Goal: Information Seeking & Learning: Check status

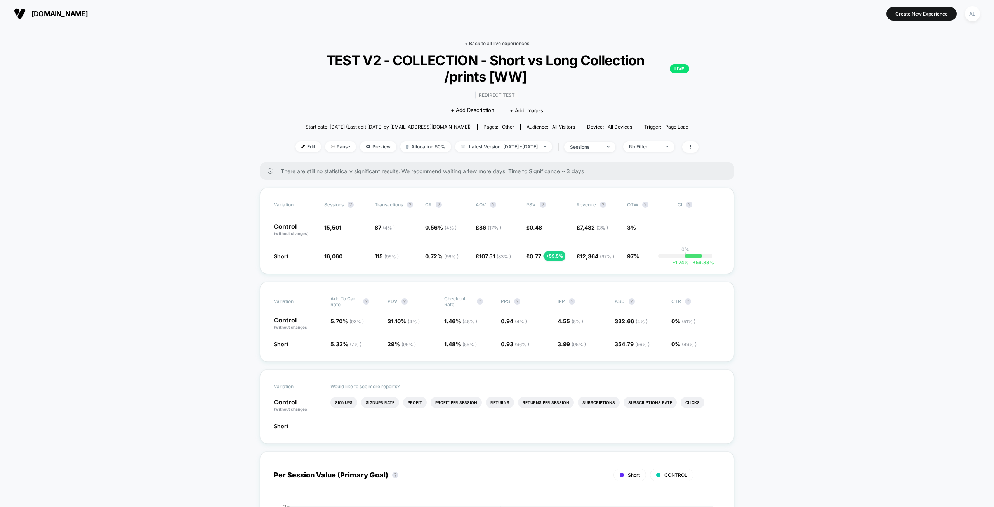
click at [488, 41] on link "< Back to all live experiences" at bounding box center [497, 43] width 64 height 6
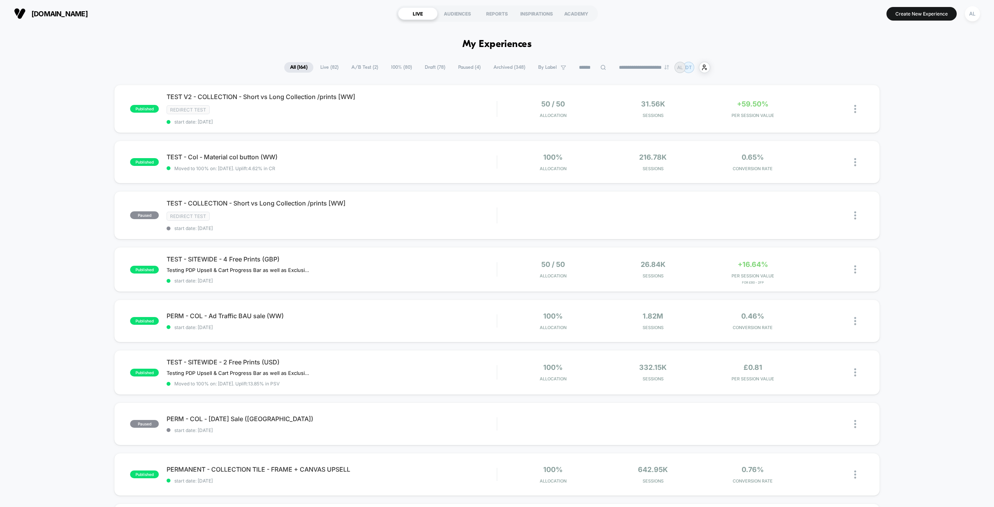
click at [369, 69] on span "A/B Test ( 2 )" at bounding box center [364, 67] width 38 height 10
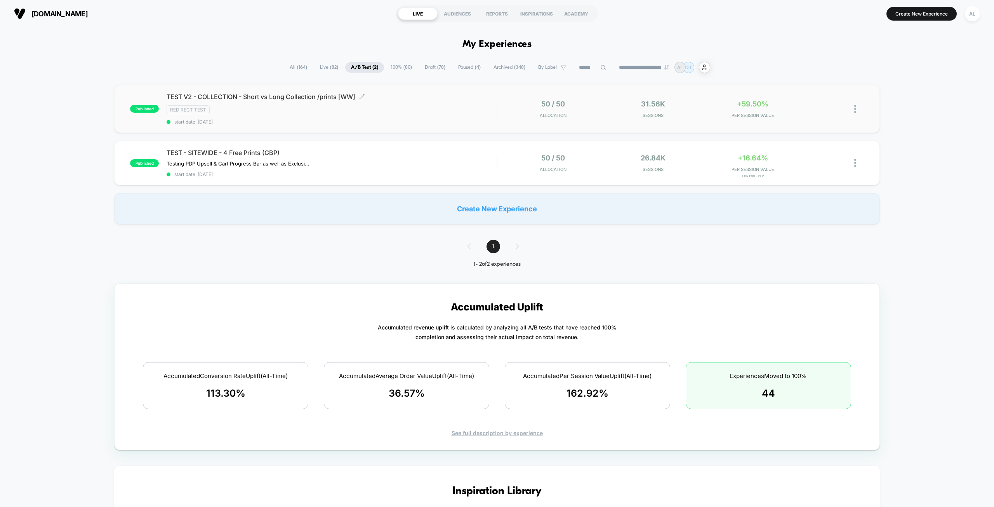
click at [309, 98] on span "TEST V2 - COLLECTION - Short vs Long Collection /prints [WW] Click to edit expe…" at bounding box center [332, 97] width 330 height 8
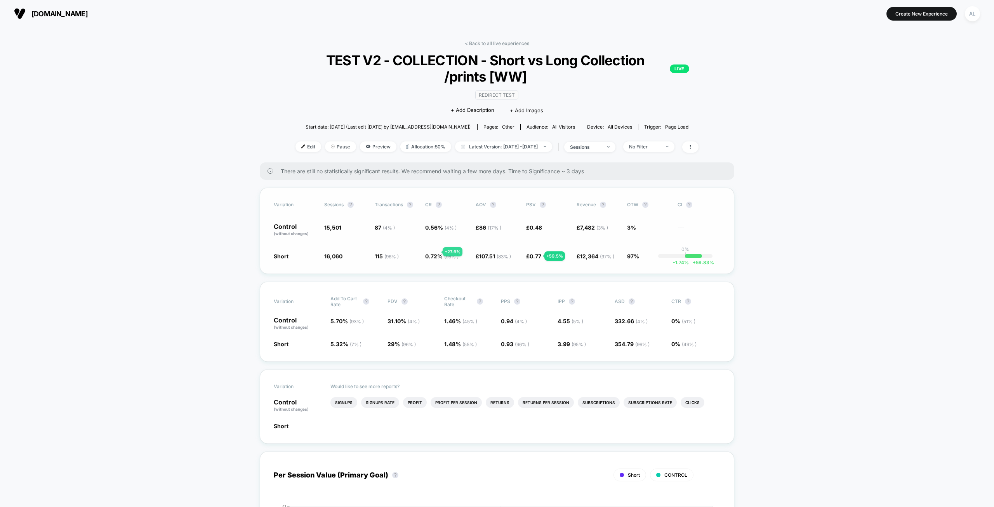
click at [431, 253] on span "0.72 % ( 96 % )" at bounding box center [441, 256] width 33 height 7
click at [428, 230] on span "0.56 % ( 4 % )" at bounding box center [446, 229] width 43 height 13
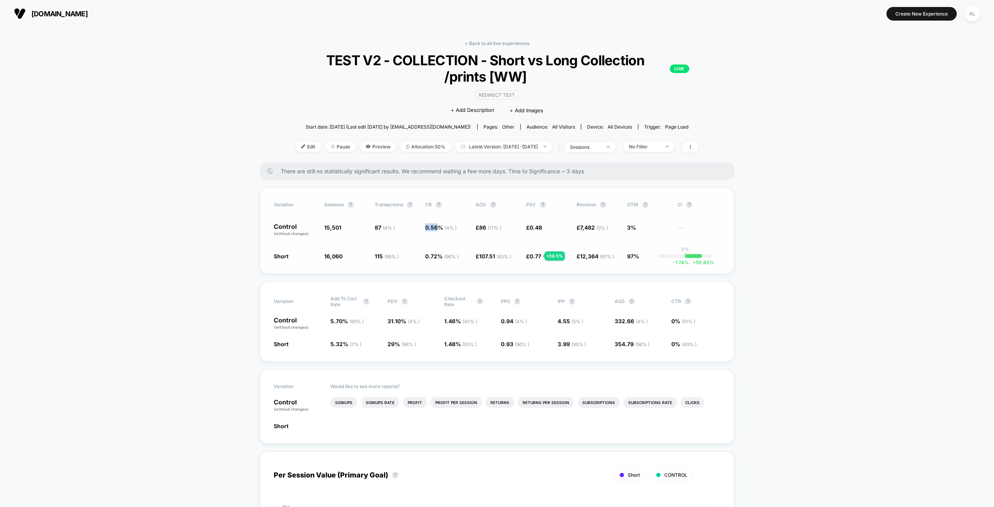
click at [428, 230] on span "0.56 % ( 4 % )" at bounding box center [446, 229] width 43 height 13
click at [538, 254] on span "0.77" at bounding box center [535, 256] width 12 height 7
click at [540, 228] on span "0.48" at bounding box center [535, 227] width 12 height 7
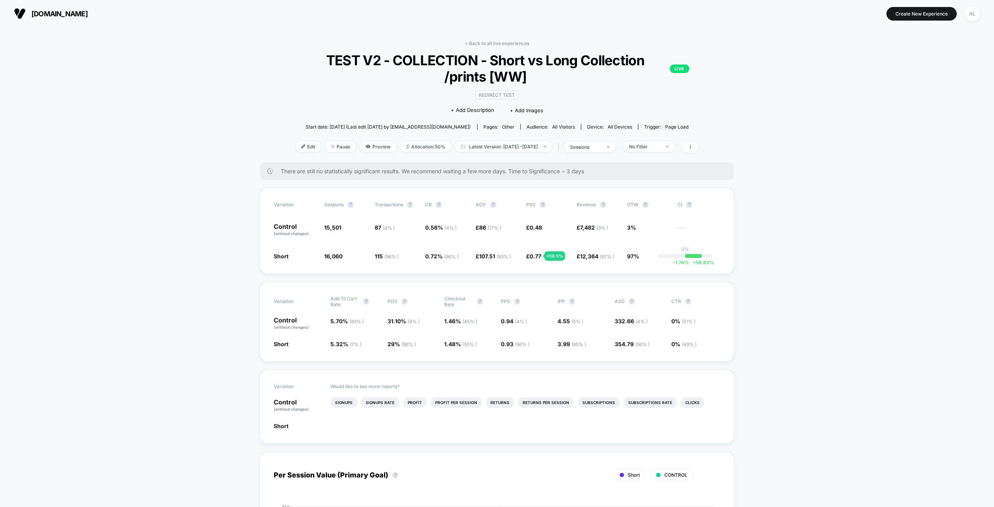
click at [540, 228] on span "0.48" at bounding box center [535, 227] width 12 height 7
click at [536, 258] on span "£ 0.77 + 59.5 %" at bounding box center [547, 256] width 43 height 8
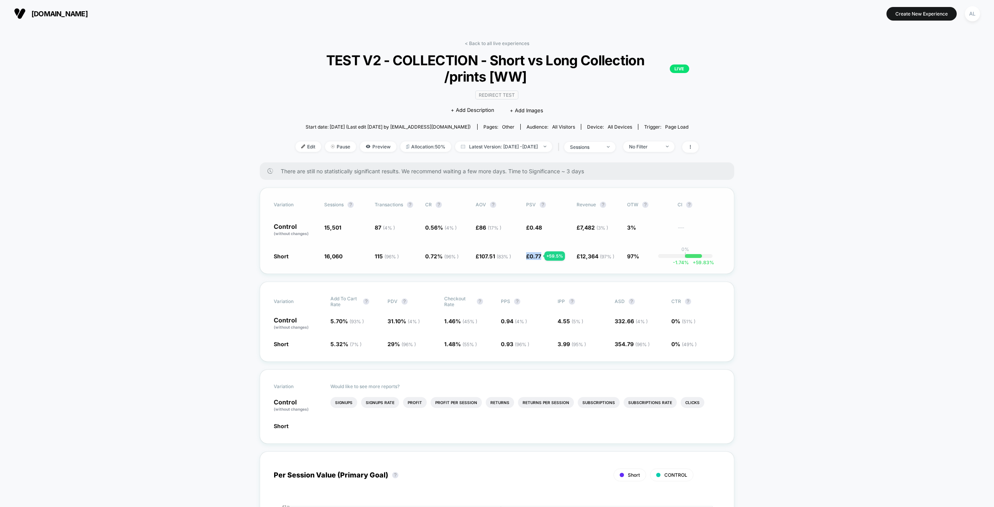
click at [538, 226] on span "0.48" at bounding box center [535, 227] width 12 height 7
click at [328, 228] on span "15,501" at bounding box center [332, 227] width 17 height 7
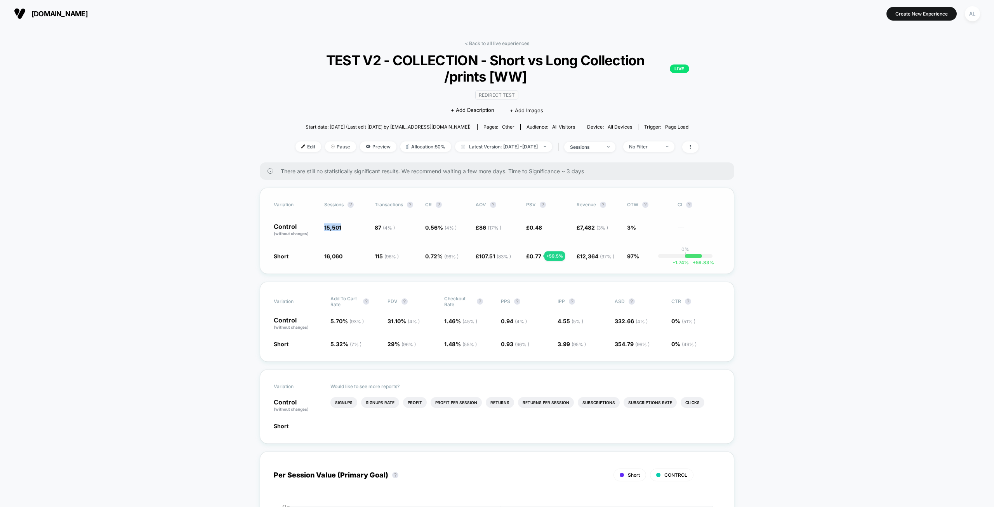
click at [328, 228] on span "15,501" at bounding box center [332, 227] width 17 height 7
click at [528, 223] on span "£ 0.48" at bounding box center [547, 229] width 43 height 13
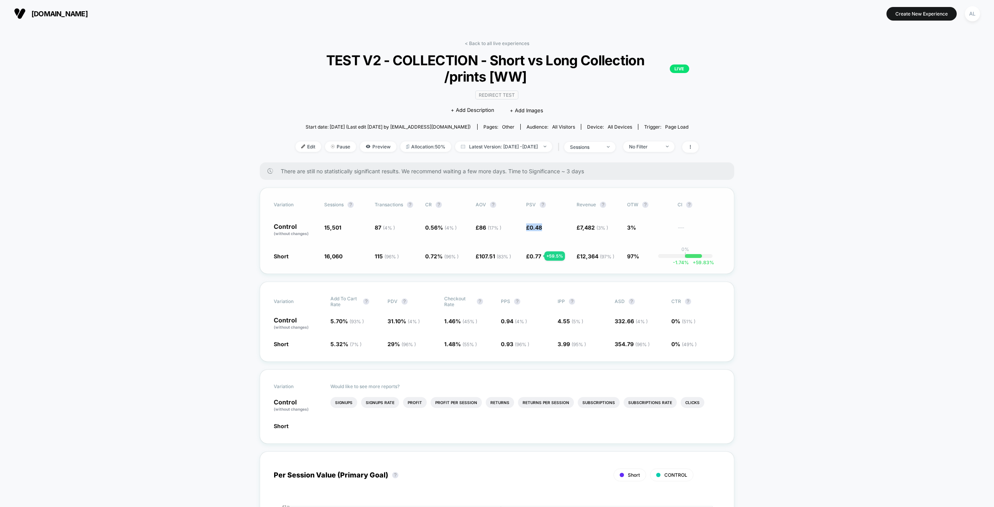
click at [633, 228] on span "3%" at bounding box center [631, 227] width 9 height 7
click at [337, 226] on span "15,501" at bounding box center [332, 227] width 17 height 7
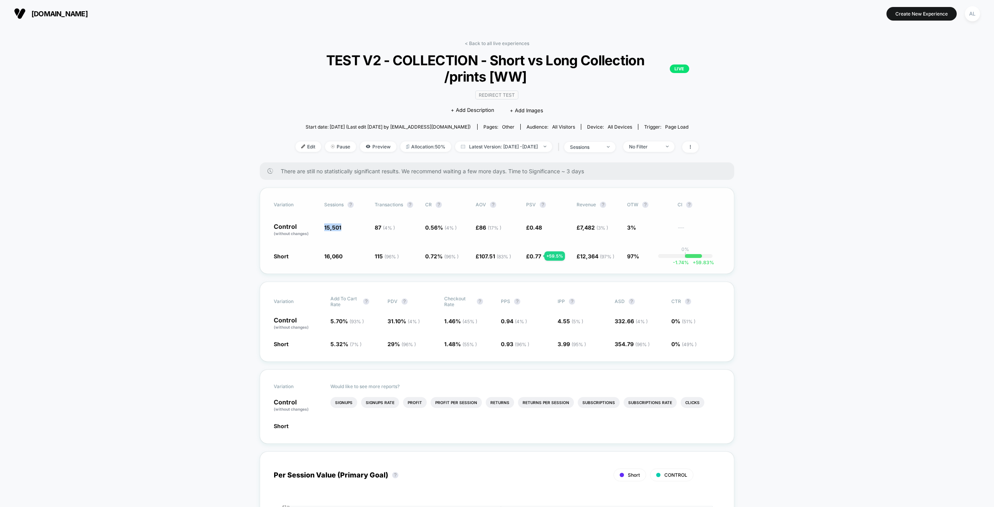
click at [337, 226] on span "15,501" at bounding box center [332, 227] width 17 height 7
click at [358, 227] on span "15,501" at bounding box center [345, 229] width 43 height 13
drag, startPoint x: 391, startPoint y: 225, endPoint x: 422, endPoint y: 226, distance: 30.3
click at [422, 226] on div "Control (without changes) 15,501 87 ( 4 % ) 0.56 % ( 4 % ) £ 86 ( 17 % ) £ 0.48…" at bounding box center [497, 229] width 446 height 13
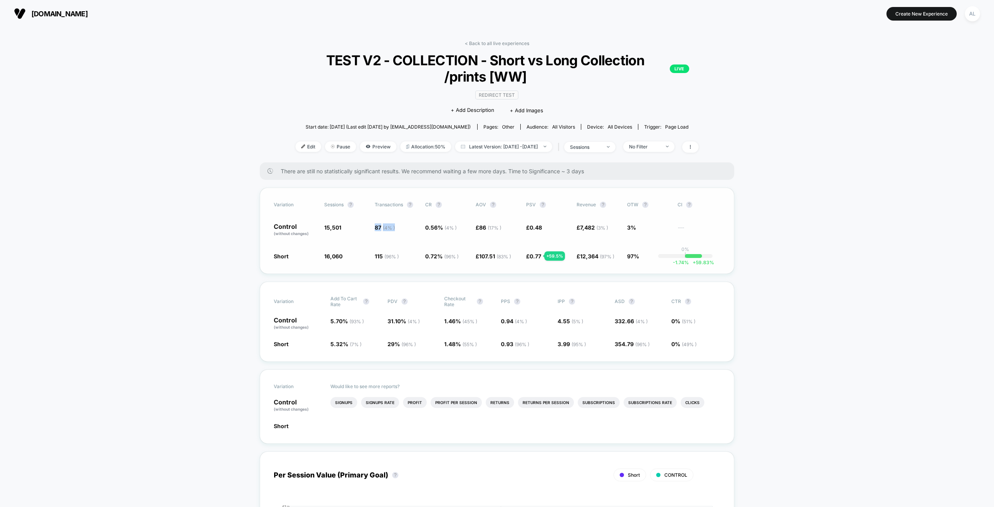
click at [410, 240] on div "Variation Sessions ? Transactions ? CR ? AOV ? PSV ? Revenue ? OTW ? CI ? Contr…" at bounding box center [497, 230] width 474 height 86
drag, startPoint x: 423, startPoint y: 226, endPoint x: 456, endPoint y: 226, distance: 33.0
click at [456, 226] on div "Control (without changes) 15,501 87 ( 4 % ) 0.56 % ( 4 % ) £ 86 ( 17 % ) £ 0.48…" at bounding box center [497, 229] width 446 height 13
drag, startPoint x: 454, startPoint y: 254, endPoint x: 425, endPoint y: 252, distance: 29.6
click at [425, 252] on span "0.72 % ( 96 % ) + 27.6 %" at bounding box center [446, 256] width 43 height 8
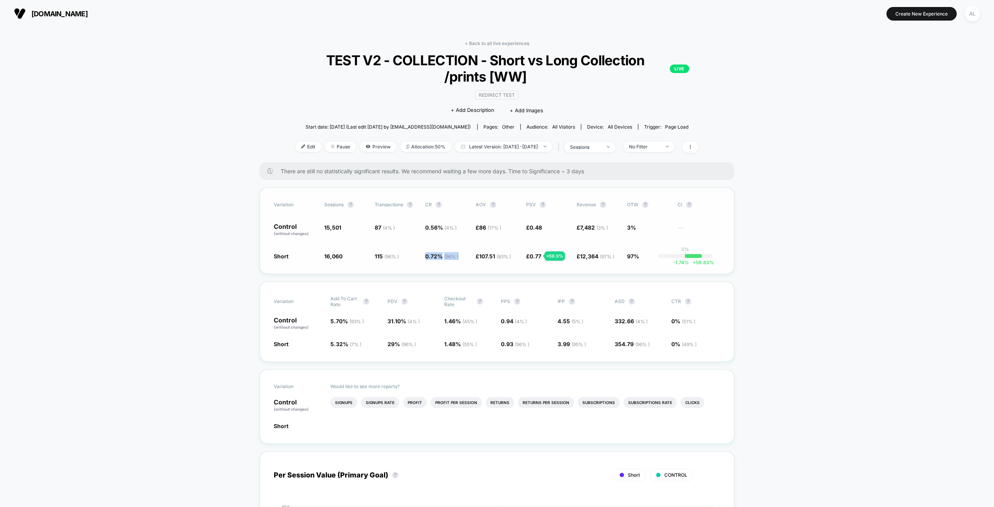
click at [425, 236] on div "Variation Sessions ? Transactions ? CR ? AOV ? PSV ? Revenue ? OTW ? CI ? Contr…" at bounding box center [497, 230] width 474 height 86
